Goal: Task Accomplishment & Management: Use online tool/utility

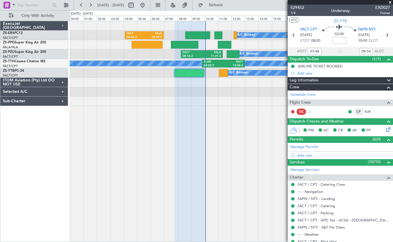
click at [390, 2] on span at bounding box center [390, 2] width 6 height 5
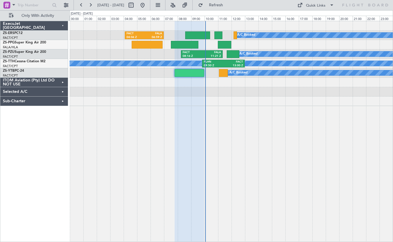
type input "0"
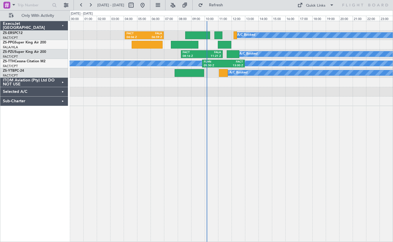
click at [226, 44] on div at bounding box center [225, 45] width 14 height 8
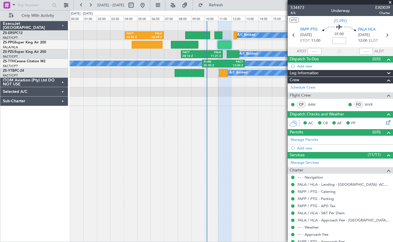
click at [391, 2] on span at bounding box center [390, 2] width 6 height 5
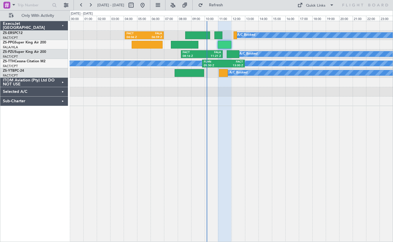
type input "0"
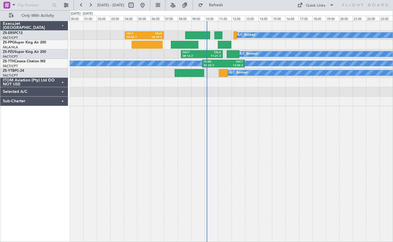
click at [14, 4] on span at bounding box center [13, 4] width 7 height 7
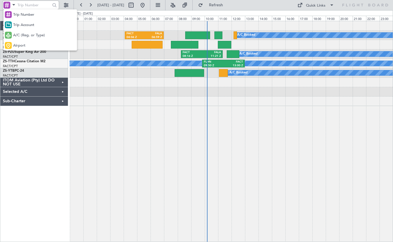
click at [266, 8] on div at bounding box center [196, 121] width 393 height 242
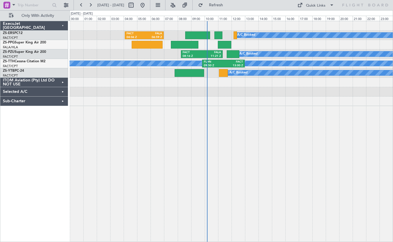
click at [136, 7] on button at bounding box center [130, 5] width 9 height 9
select select "9"
select select "2025"
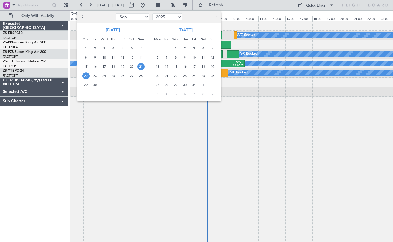
click at [77, 5] on div at bounding box center [196, 121] width 393 height 242
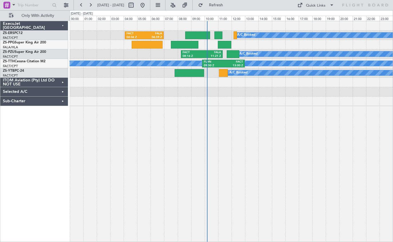
click at [331, 6] on span at bounding box center [331, 5] width 7 height 7
click at [379, 4] on div at bounding box center [196, 121] width 393 height 242
click at [69, 1] on button at bounding box center [65, 5] width 9 height 9
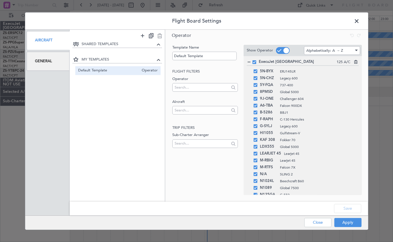
click at [359, 21] on span at bounding box center [359, 22] width 0 height 11
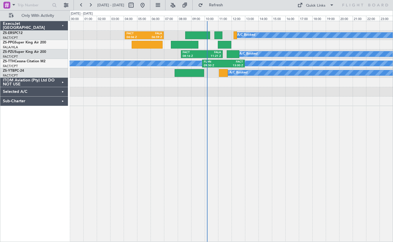
click at [330, 5] on span at bounding box center [331, 5] width 7 height 7
click at [333, 2] on div at bounding box center [196, 121] width 393 height 242
